Goal: Information Seeking & Learning: Compare options

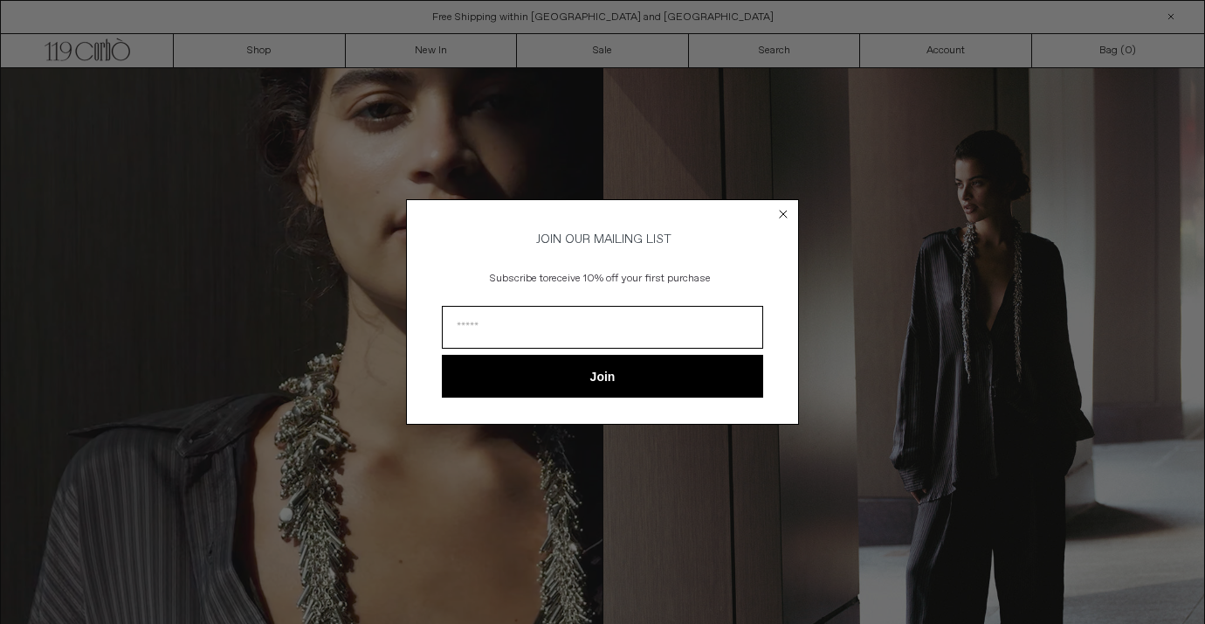
click at [779, 206] on circle "Close dialog" at bounding box center [784, 213] width 17 height 17
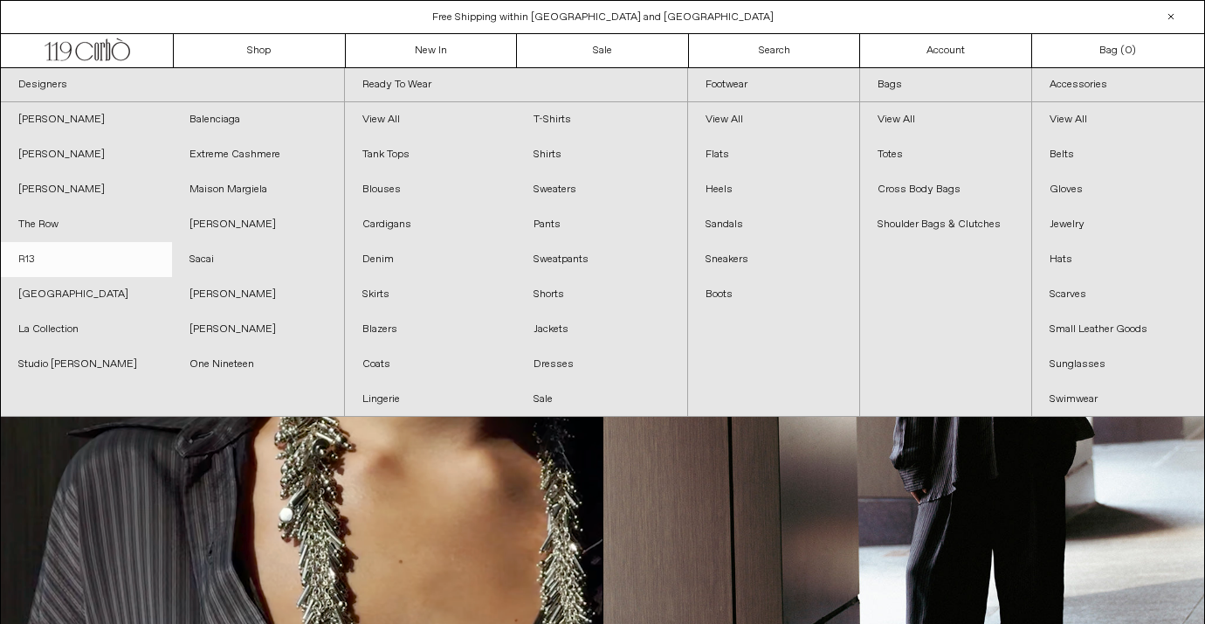
click at [30, 258] on link "R13" at bounding box center [86, 259] width 171 height 35
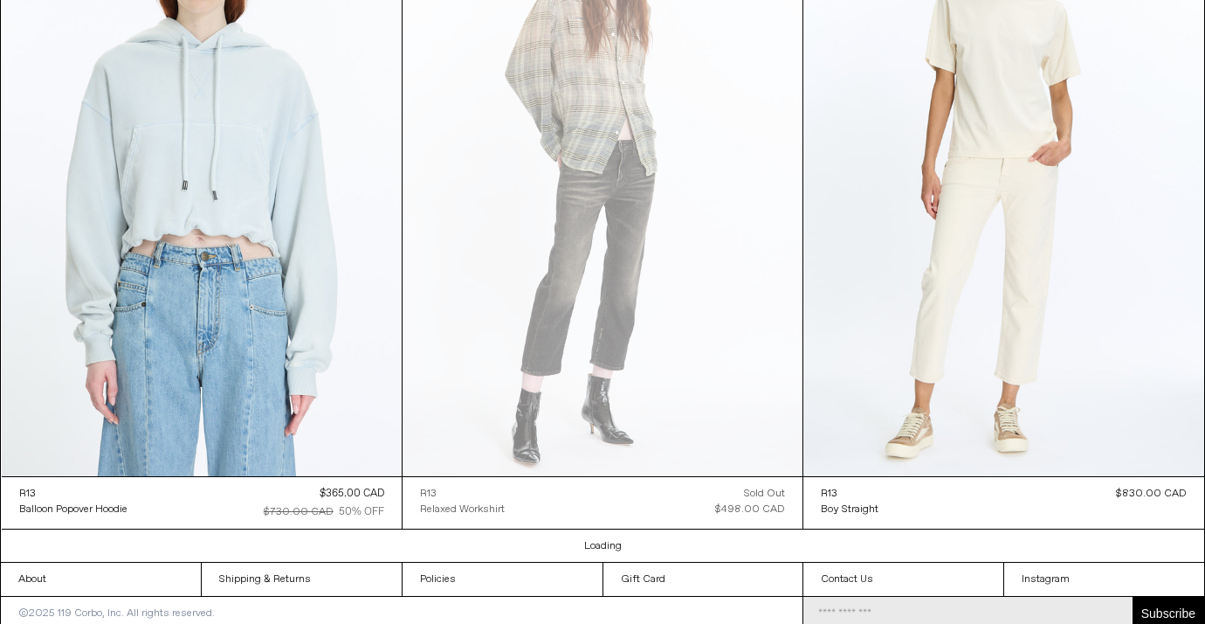
scroll to position [4797, 0]
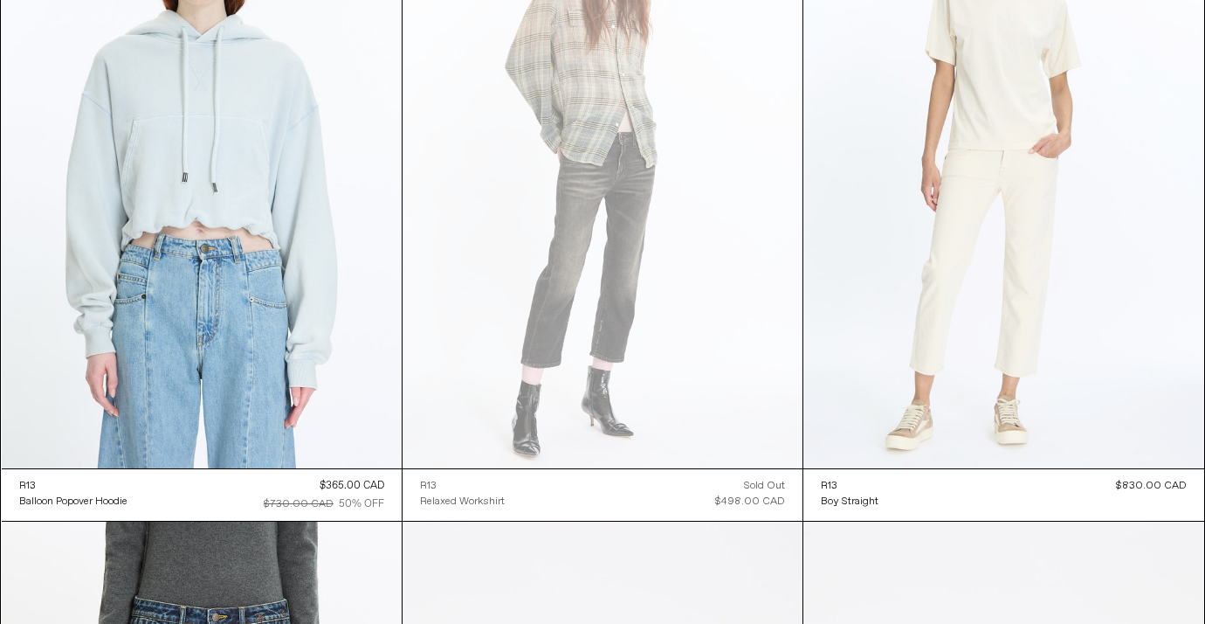
click at [1017, 193] on at bounding box center [1003, 168] width 400 height 601
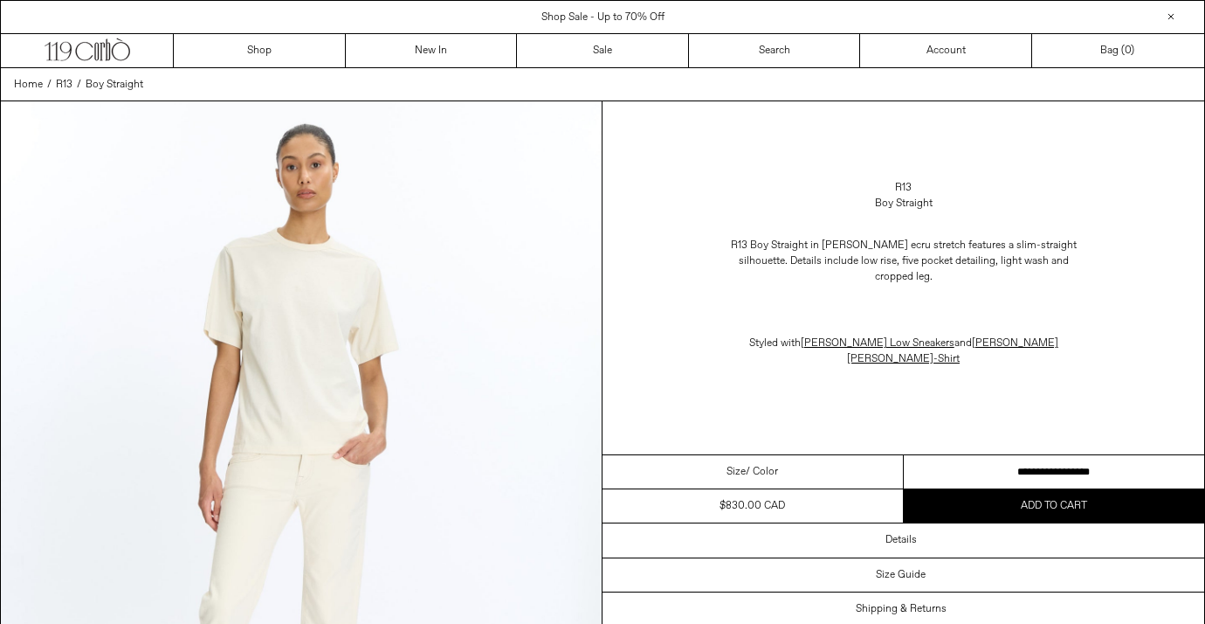
click at [993, 455] on select "**********" at bounding box center [1054, 472] width 301 height 34
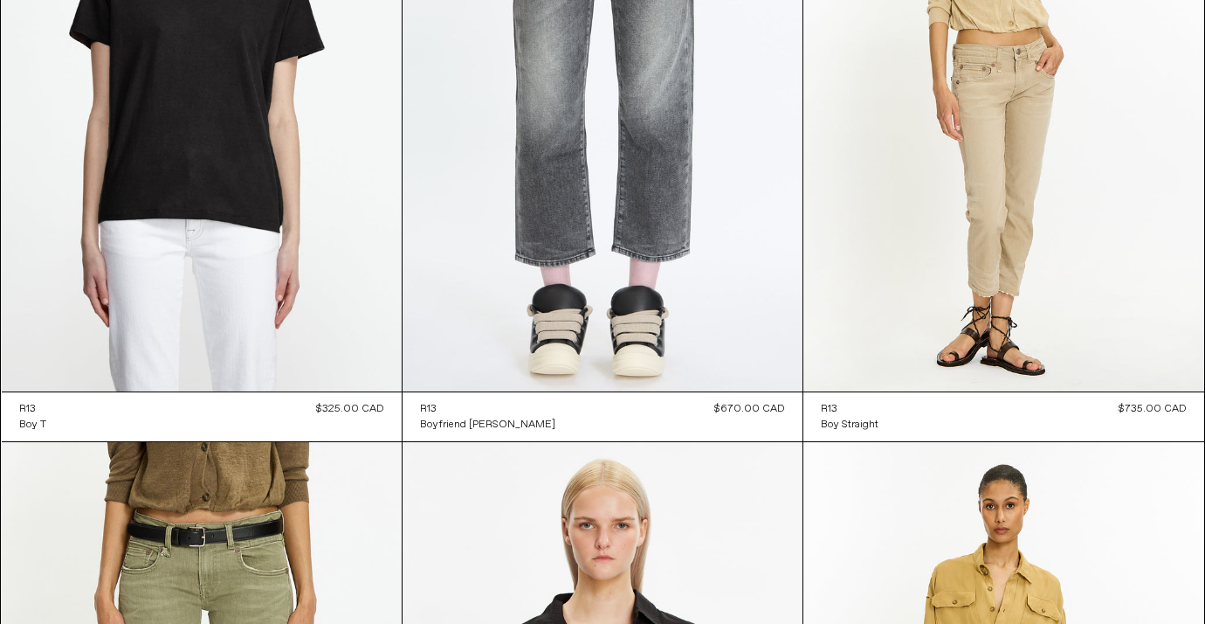
scroll to position [6849, 0]
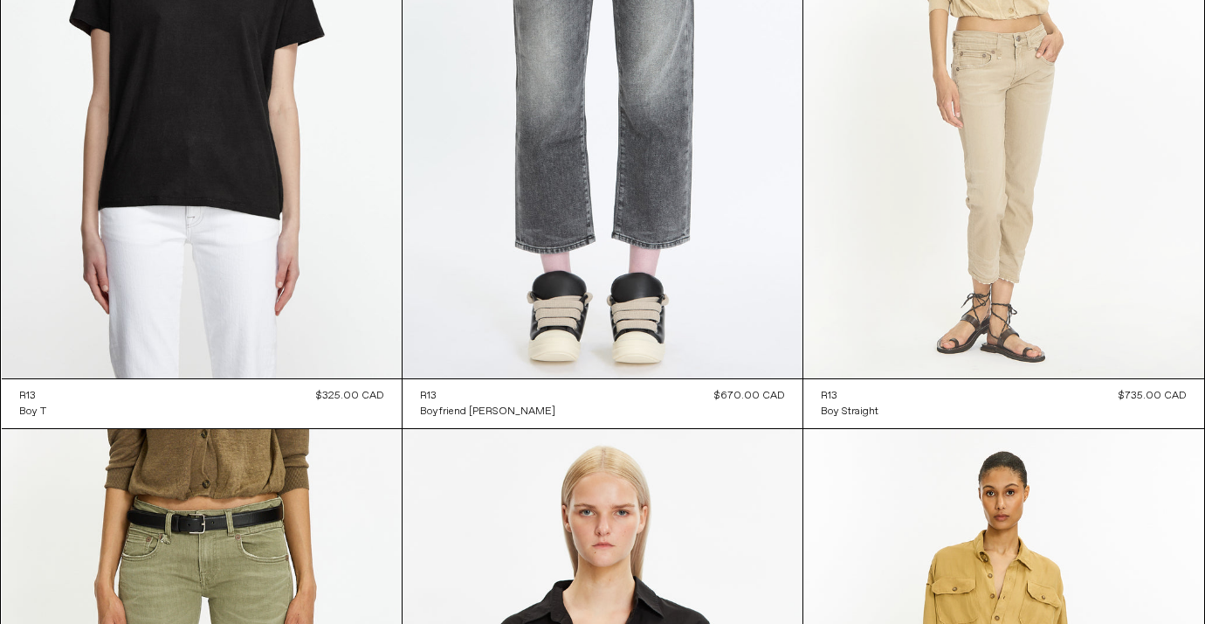
click at [986, 303] on at bounding box center [1003, 77] width 400 height 601
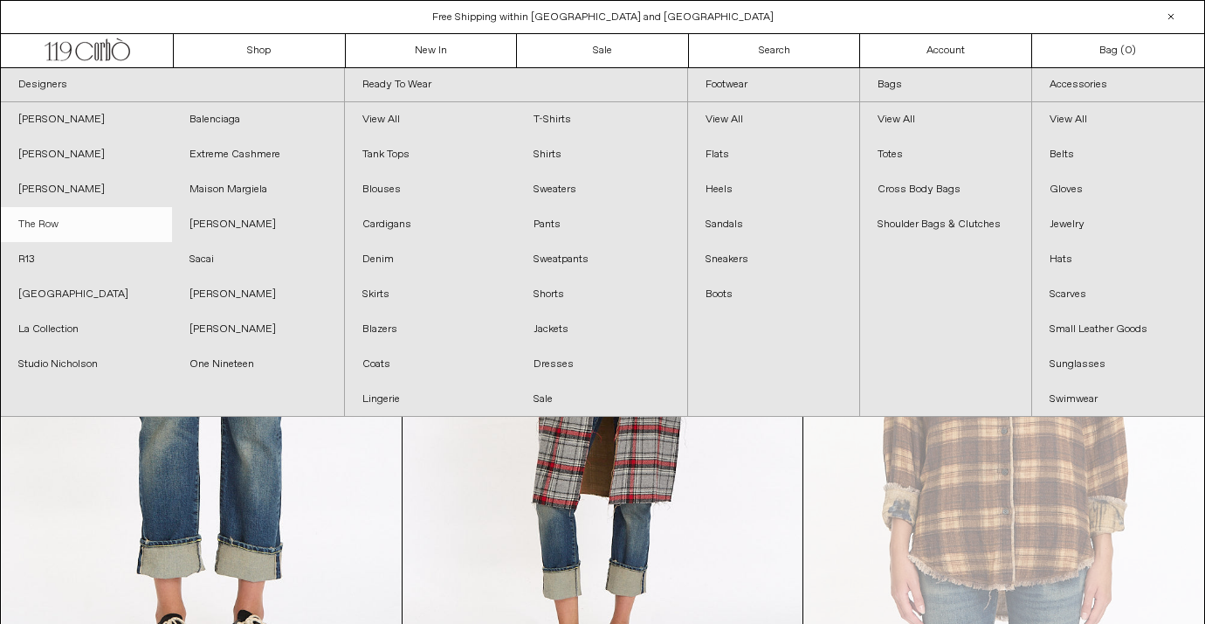
click at [54, 230] on link "The Row" at bounding box center [86, 224] width 171 height 35
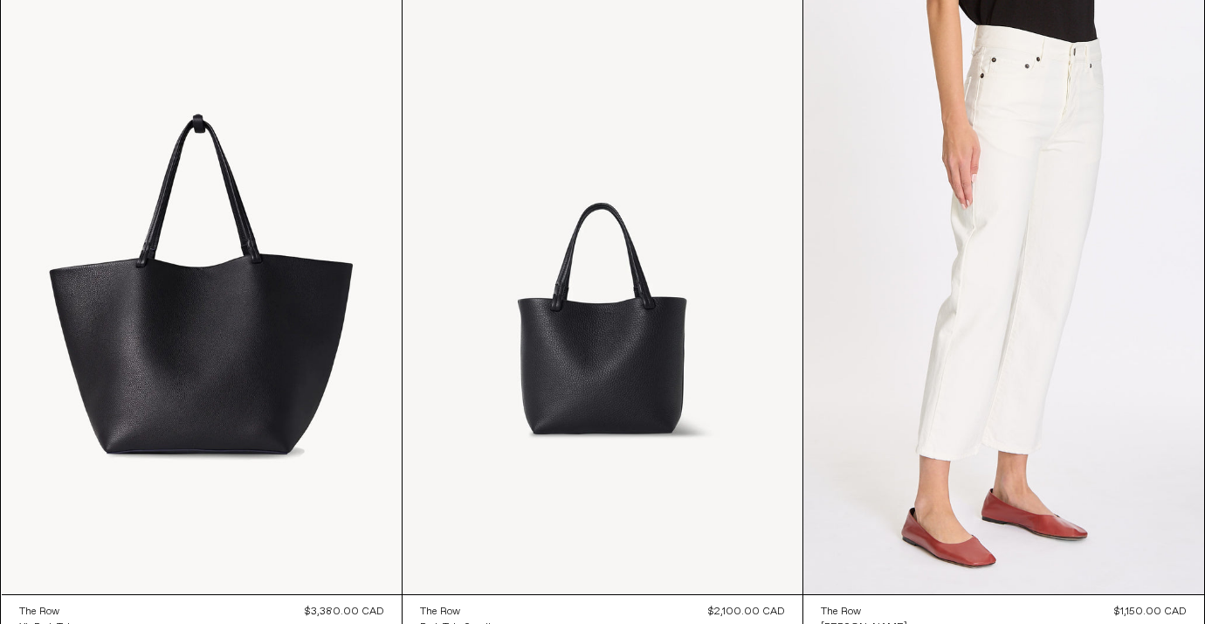
scroll to position [13940, 0]
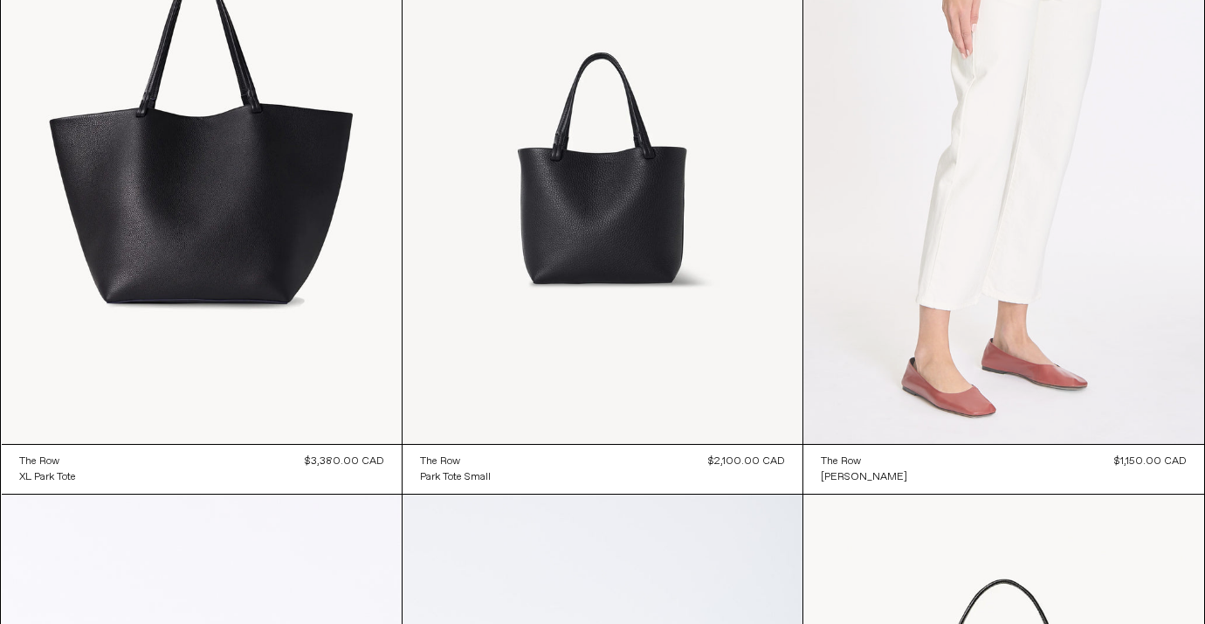
click at [912, 267] on at bounding box center [1003, 144] width 400 height 601
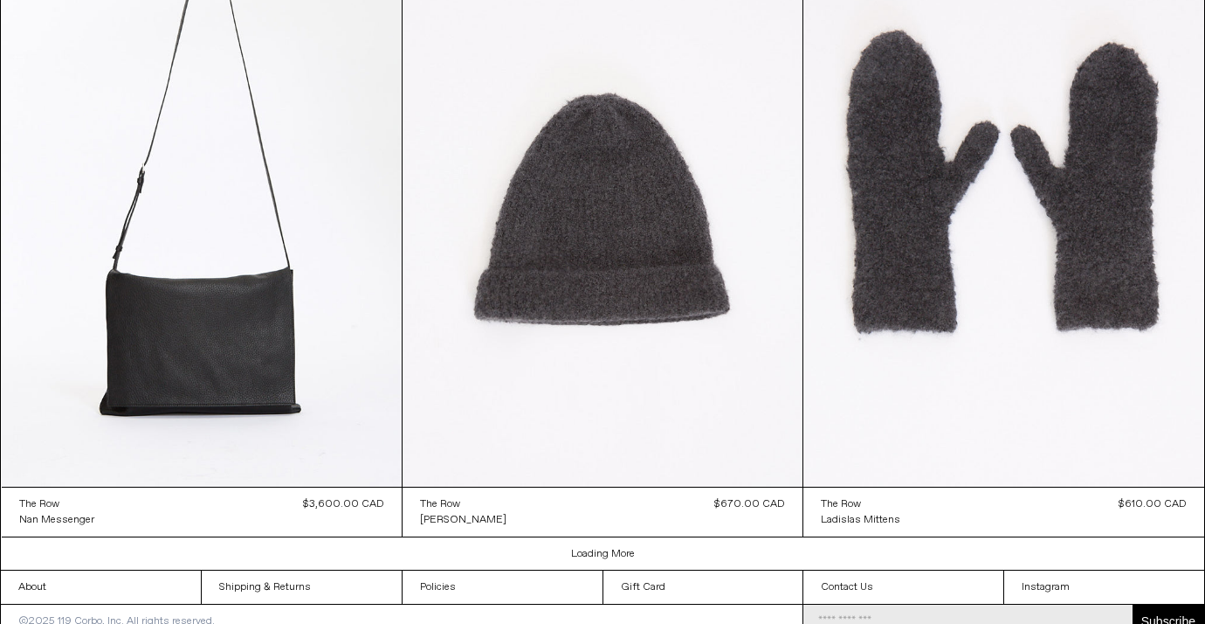
scroll to position [3270, 0]
